Goal: Information Seeking & Learning: Learn about a topic

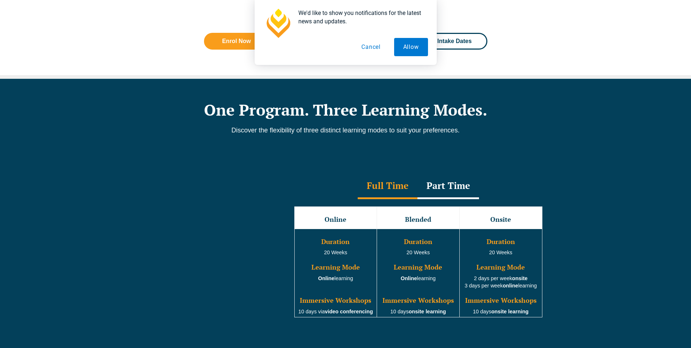
scroll to position [583, 0]
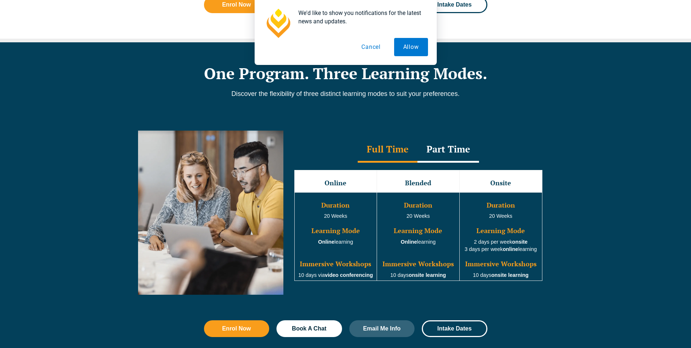
click at [405, 39] on button "Allow" at bounding box center [411, 47] width 34 height 18
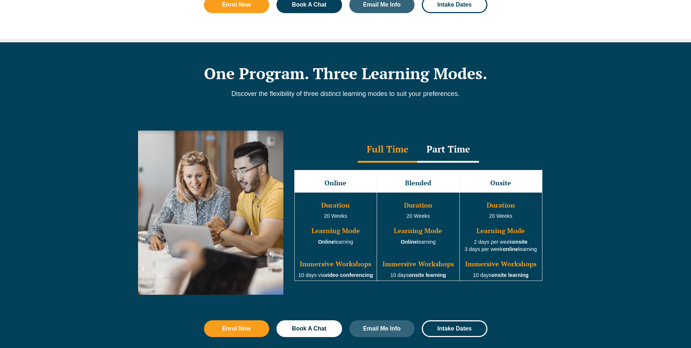
click at [405, 46] on div "We'd like to show you notifications for the latest news and updates. Allow Canc…" at bounding box center [345, 32] width 691 height 65
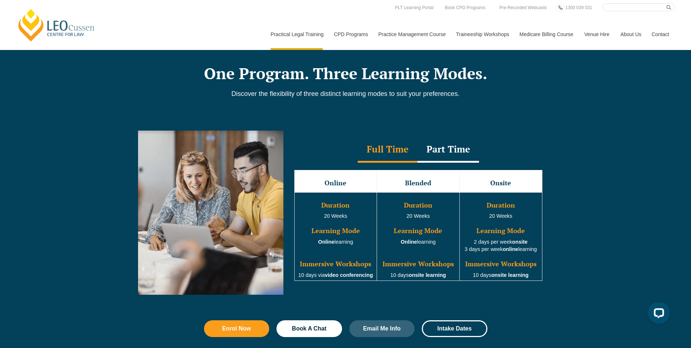
scroll to position [0, 0]
click at [419, 33] on link "Practice Management Course" at bounding box center [412, 34] width 78 height 31
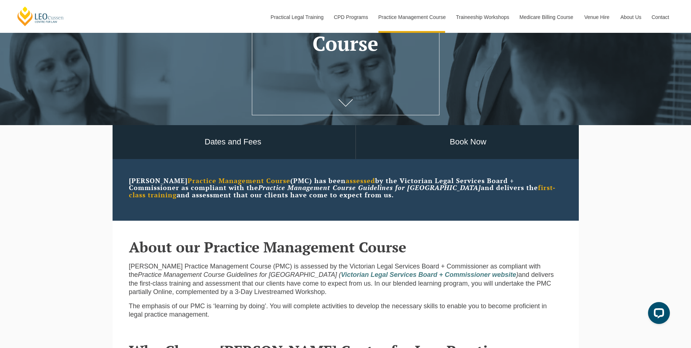
scroll to position [146, 0]
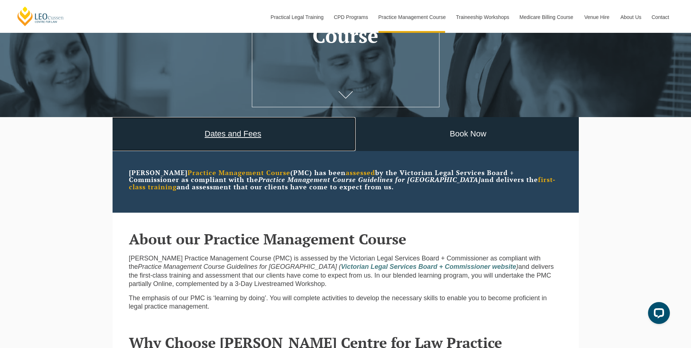
click at [223, 133] on link "Dates and Fees" at bounding box center [233, 134] width 245 height 34
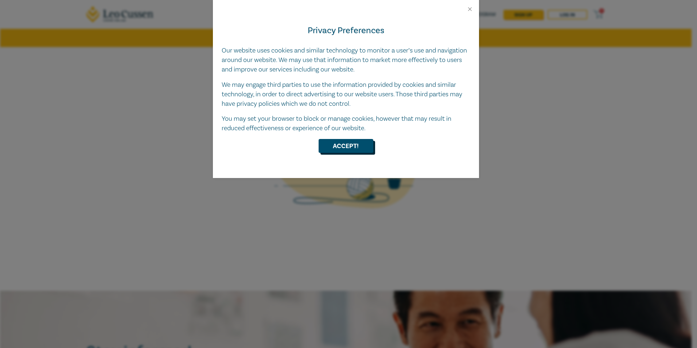
click at [336, 143] on button "Accept!" at bounding box center [345, 146] width 55 height 14
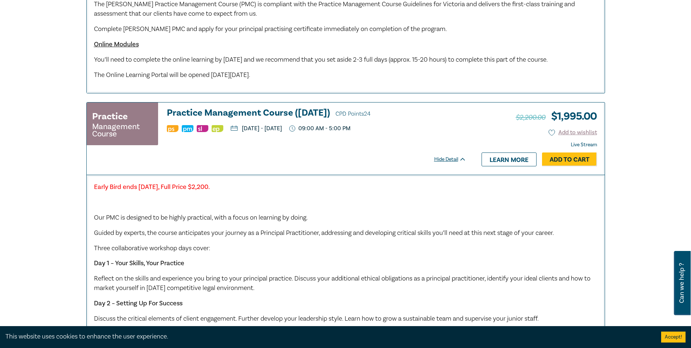
scroll to position [547, 0]
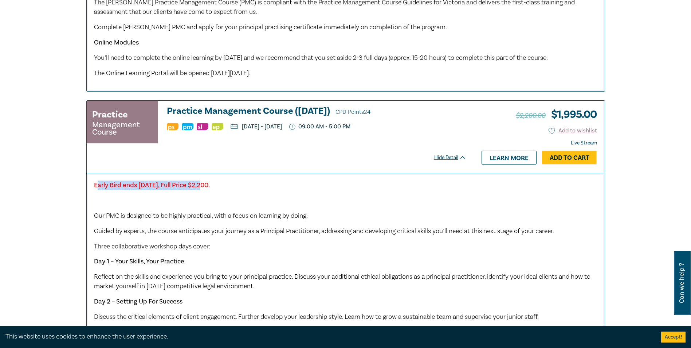
drag, startPoint x: 179, startPoint y: 195, endPoint x: 208, endPoint y: 197, distance: 29.2
click at [208, 189] on strong "Early Bird ends [DATE], Full Price $2,200." at bounding box center [152, 185] width 116 height 8
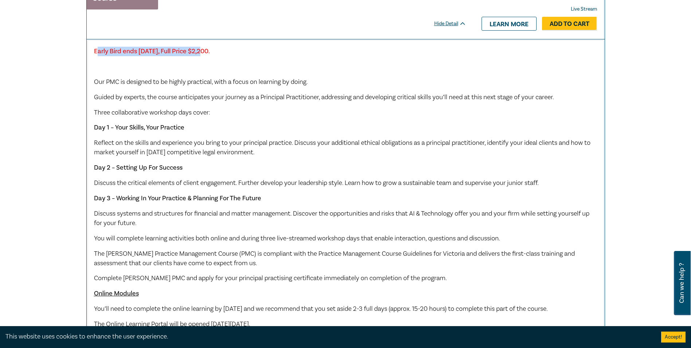
scroll to position [656, 0]
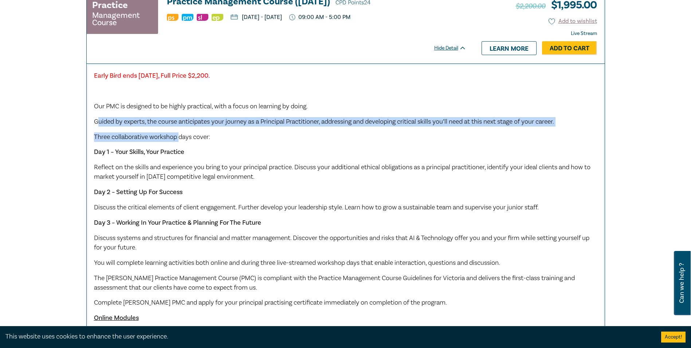
drag, startPoint x: 98, startPoint y: 134, endPoint x: 181, endPoint y: 141, distance: 83.4
click at [181, 141] on div "Early Bird ends [DATE], Full Price $2,200. Our PMC is designed to be highly pra…" at bounding box center [346, 212] width 504 height 282
drag, startPoint x: 181, startPoint y: 141, endPoint x: 179, endPoint y: 152, distance: 11.4
click at [178, 142] on p "Three collaborative workshop days cover:" at bounding box center [346, 136] width 504 height 9
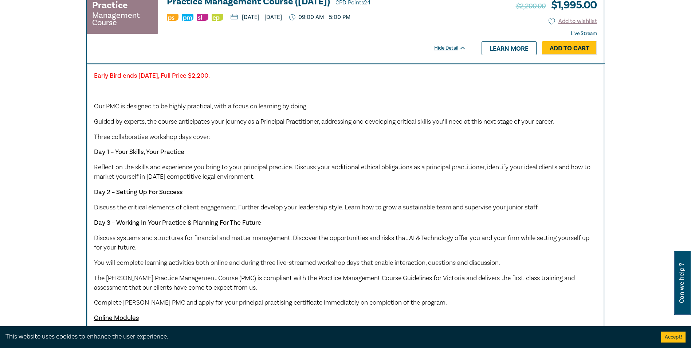
drag, startPoint x: 106, startPoint y: 279, endPoint x: 534, endPoint y: 277, distance: 427.8
click at [534, 267] on p "You will complete learning activities both online and during three live-streame…" at bounding box center [346, 262] width 504 height 9
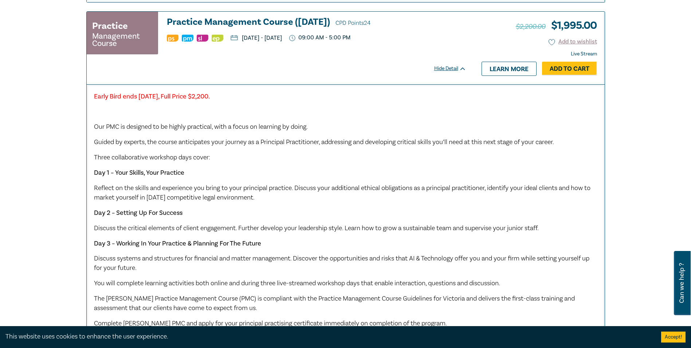
scroll to position [1020, 0]
